Goal: Navigation & Orientation: Find specific page/section

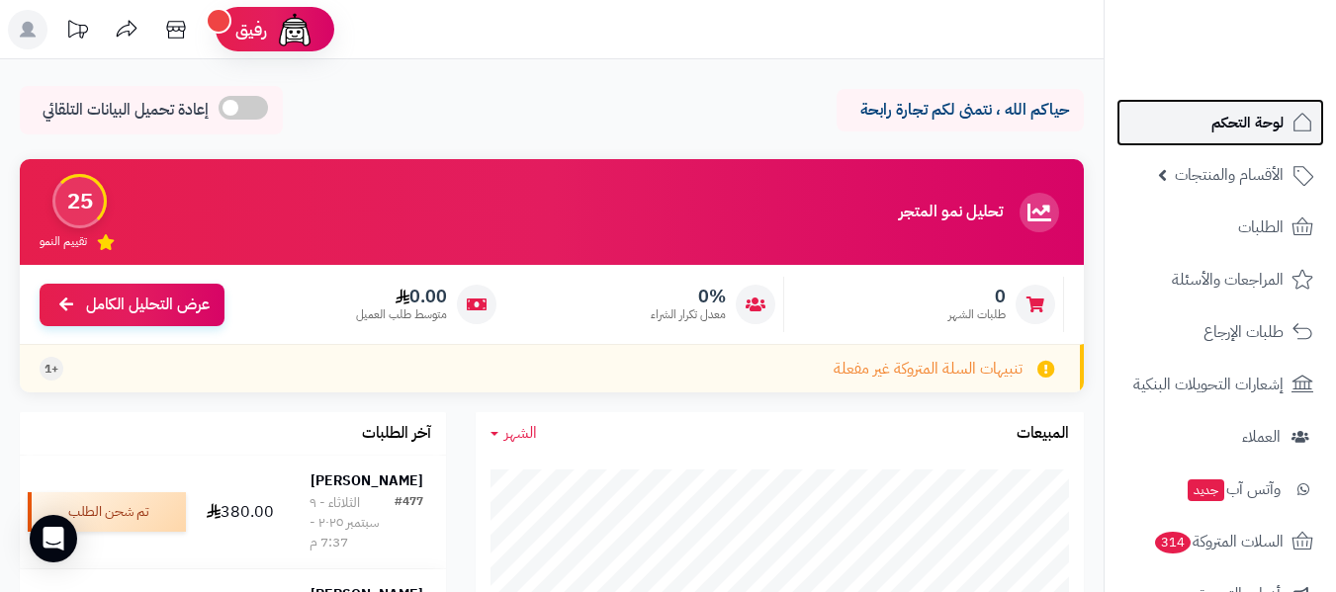
click at [1241, 121] on span "لوحة التحكم" at bounding box center [1247, 123] width 72 height 28
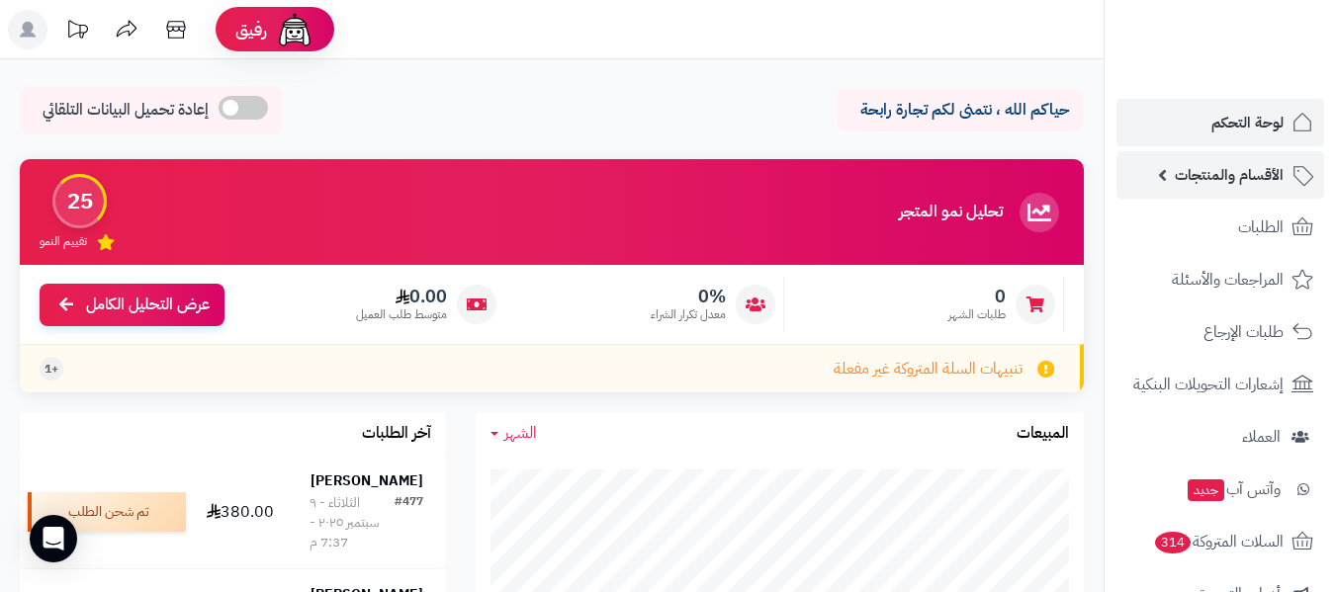
click at [1261, 179] on span "الأقسام والمنتجات" at bounding box center [1229, 175] width 109 height 28
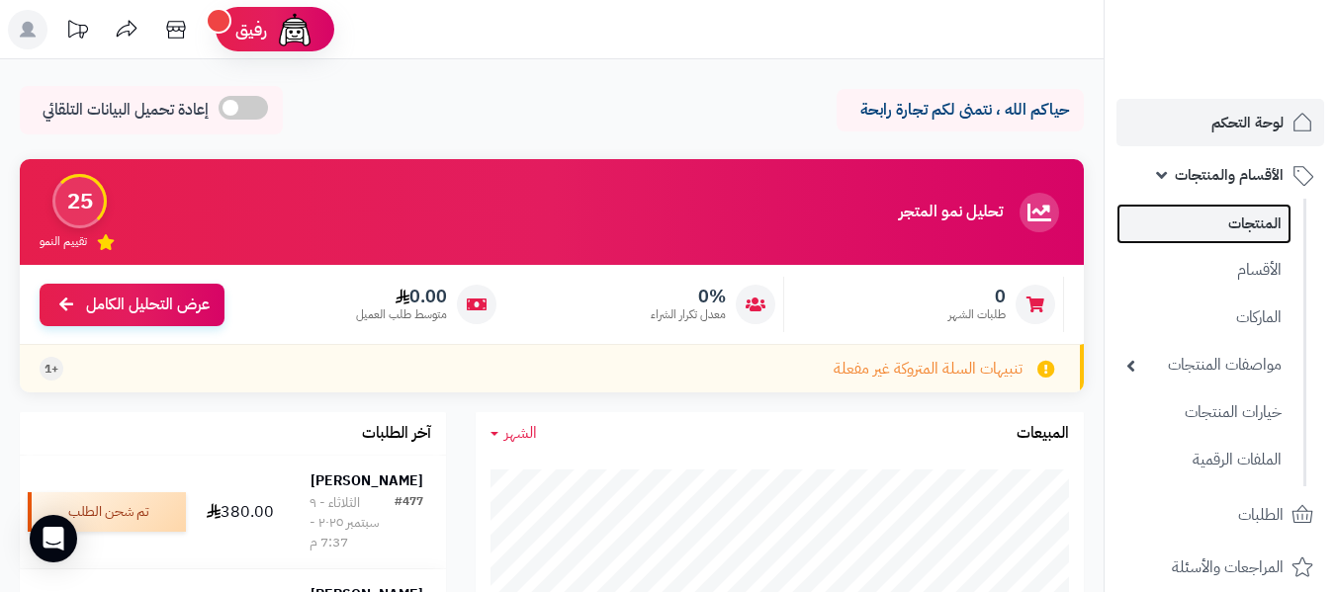
click at [1264, 221] on link "المنتجات" at bounding box center [1203, 224] width 175 height 41
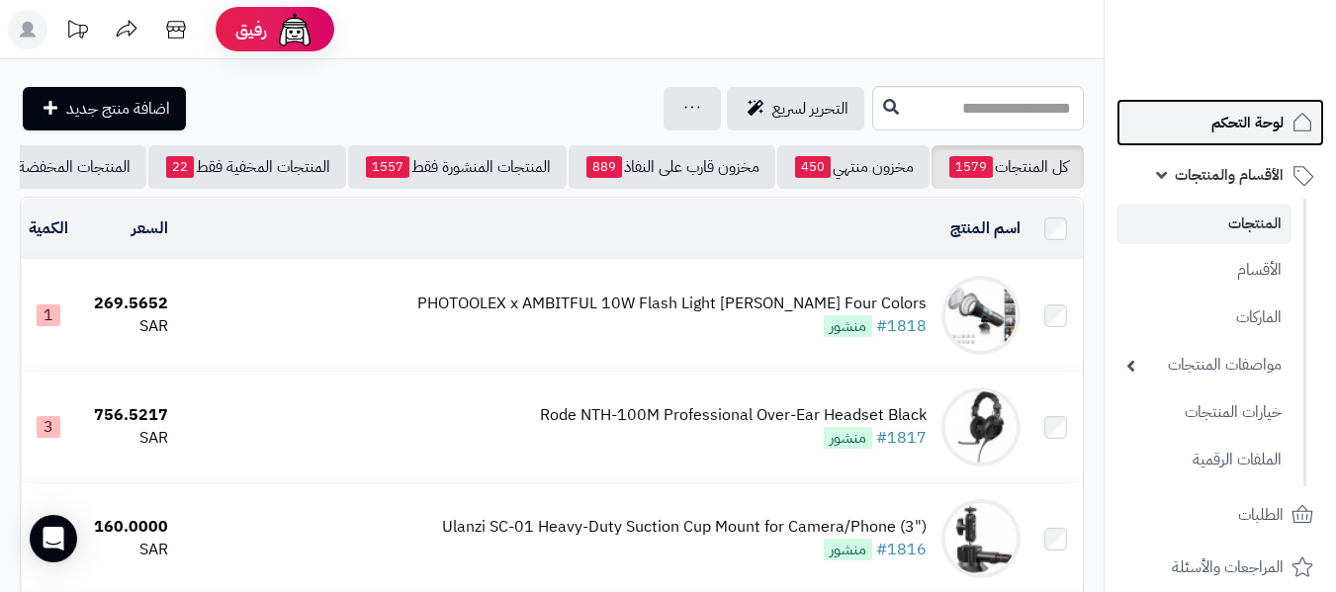
click at [1255, 116] on span "لوحة التحكم" at bounding box center [1247, 123] width 72 height 28
